Goal: Feedback & Contribution: Submit feedback/report problem

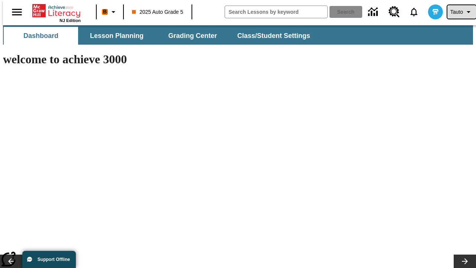
click at [457, 12] on span "Tauto" at bounding box center [456, 12] width 13 height 8
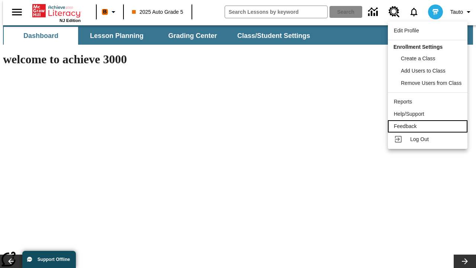
click at [428, 126] on div "Feedback" at bounding box center [427, 126] width 68 height 8
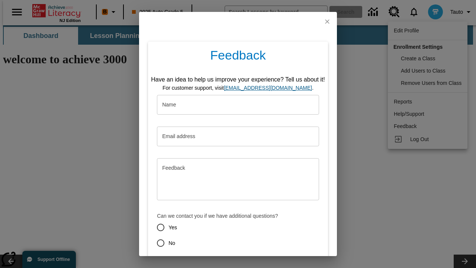
click at [199, 262] on button "Submit" at bounding box center [203, 269] width 29 height 14
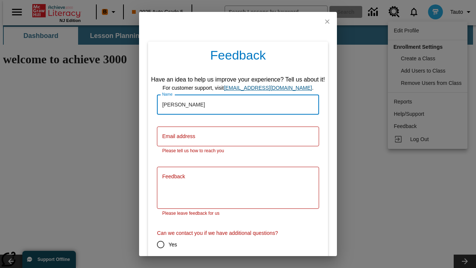
type input "[PERSON_NAME]"
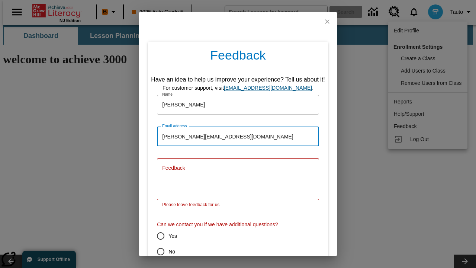
type input "[PERSON_NAME][EMAIL_ADDRESS][DOMAIN_NAME]"
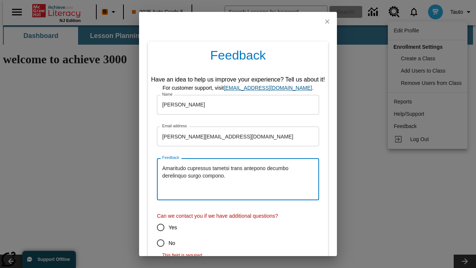
type textarea "Amaritudo cupressus tametsi trans antepono decumbo derelinquo surgo compono."
click at [155, 243] on input "No" at bounding box center [161, 243] width 16 height 16
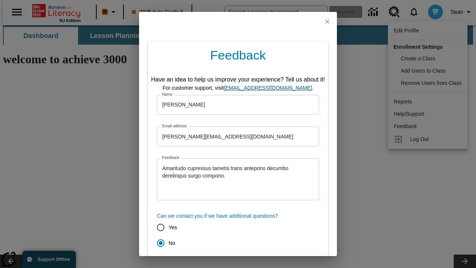
click at [199, 262] on button "Submit" at bounding box center [203, 269] width 29 height 14
radio input "false"
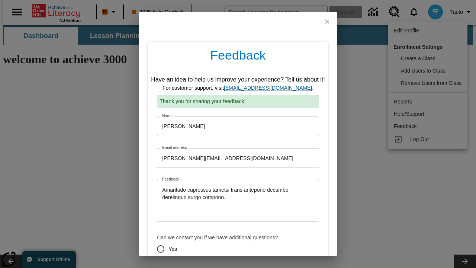
scroll to position [37, 0]
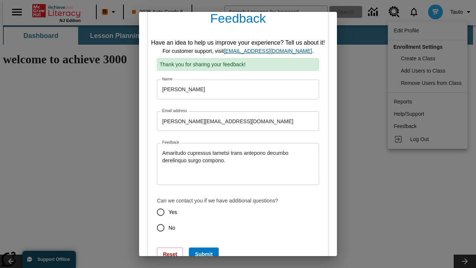
click at [270, 51] on link "[EMAIL_ADDRESS][DOMAIN_NAME]" at bounding box center [268, 51] width 88 height 6
